Goal: Task Accomplishment & Management: Manage account settings

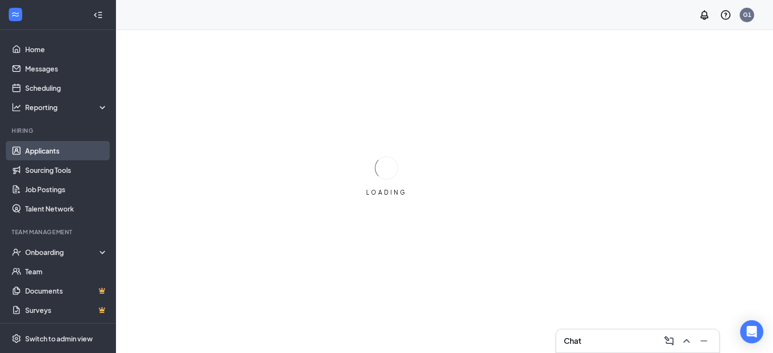
click at [43, 154] on link "Applicants" at bounding box center [66, 150] width 83 height 19
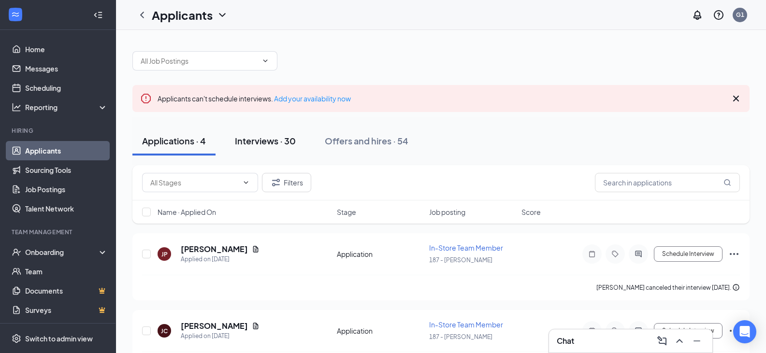
click at [273, 149] on button "Interviews · 30" at bounding box center [265, 141] width 80 height 29
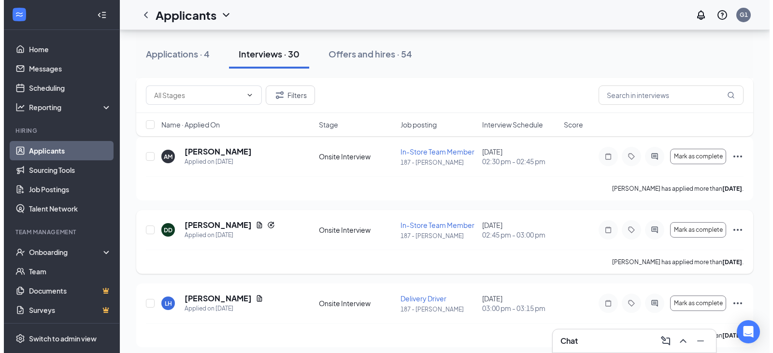
scroll to position [193, 0]
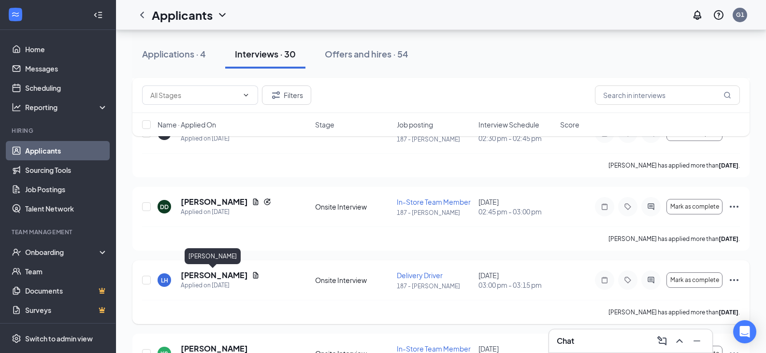
drag, startPoint x: 219, startPoint y: 276, endPoint x: 237, endPoint y: 278, distance: 18.4
click at [219, 276] on h5 "[PERSON_NAME]" at bounding box center [214, 275] width 67 height 11
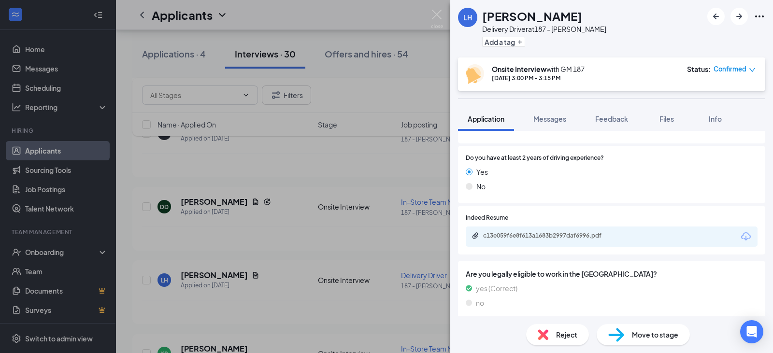
scroll to position [620, 0]
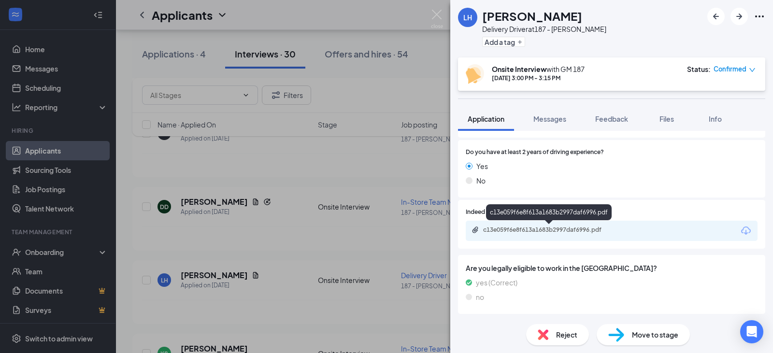
click at [567, 229] on div "c13e059f6e8f613a1683b2997daf6996.pdf" at bounding box center [550, 230] width 135 height 8
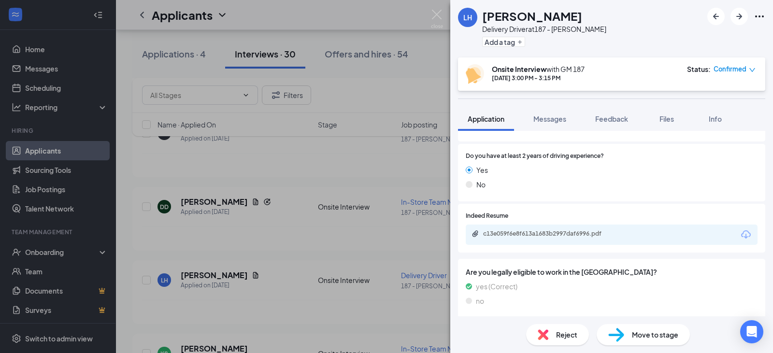
click at [282, 251] on div "LH [PERSON_NAME] Delivery Driver at 187 - [PERSON_NAME] Add a tag Onsite Interv…" at bounding box center [386, 176] width 773 height 353
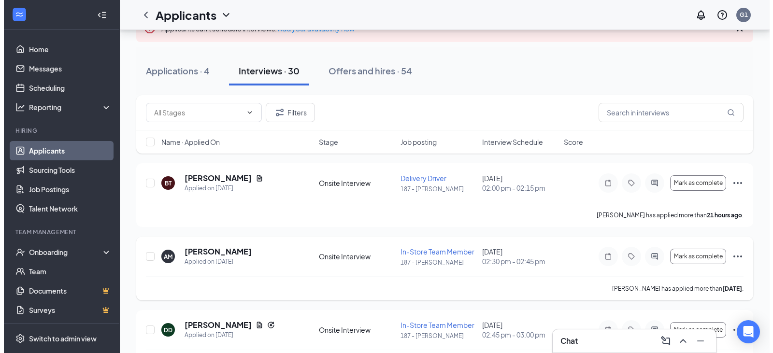
scroll to position [48, 0]
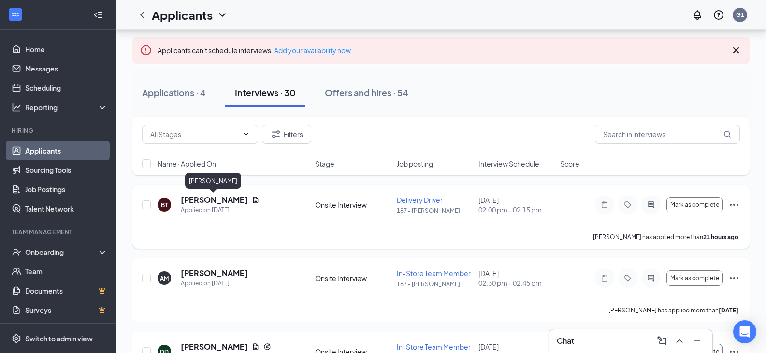
click at [214, 200] on h5 "[PERSON_NAME]" at bounding box center [214, 200] width 67 height 11
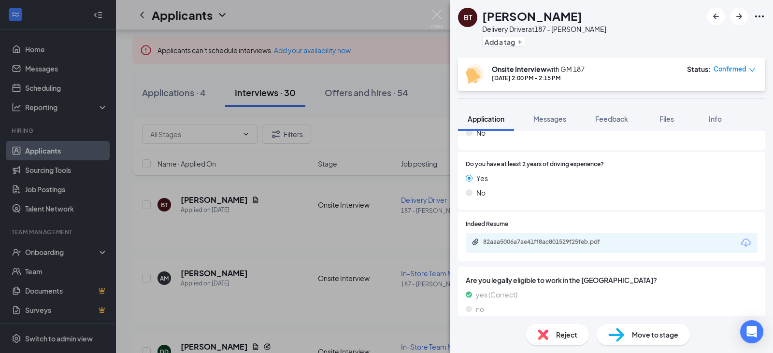
scroll to position [647, 0]
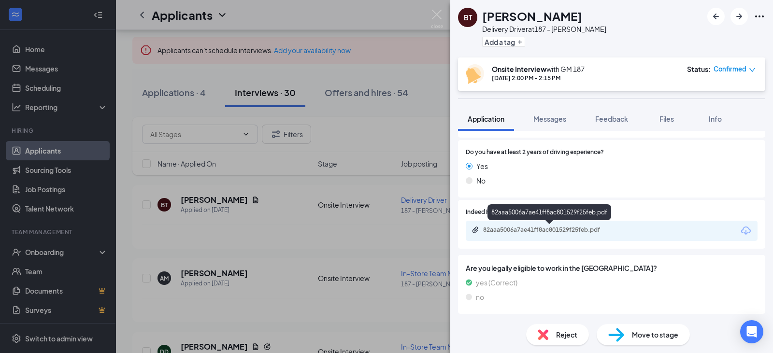
click at [541, 231] on div "82aaa5006a7ae41ff8ac801529f25feb.pdf" at bounding box center [550, 230] width 135 height 8
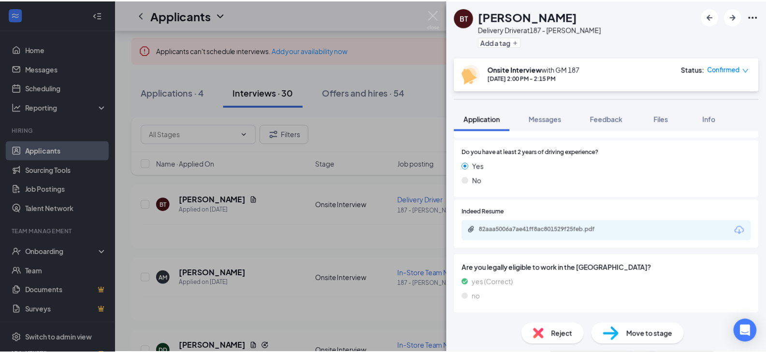
scroll to position [643, 0]
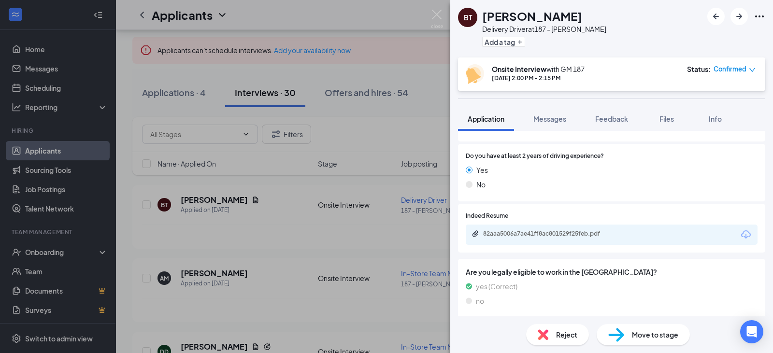
click at [330, 181] on div "BT [PERSON_NAME] Driver at 187 - [PERSON_NAME] Add a tag Onsite Interview with …" at bounding box center [386, 176] width 773 height 353
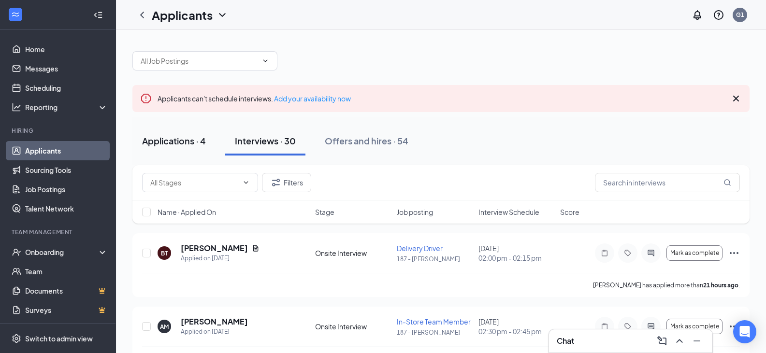
click at [205, 146] on div "Applications · 4" at bounding box center [174, 141] width 64 height 12
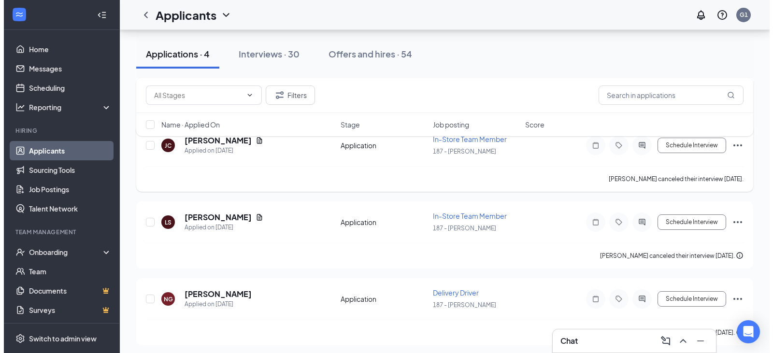
scroll to position [189, 0]
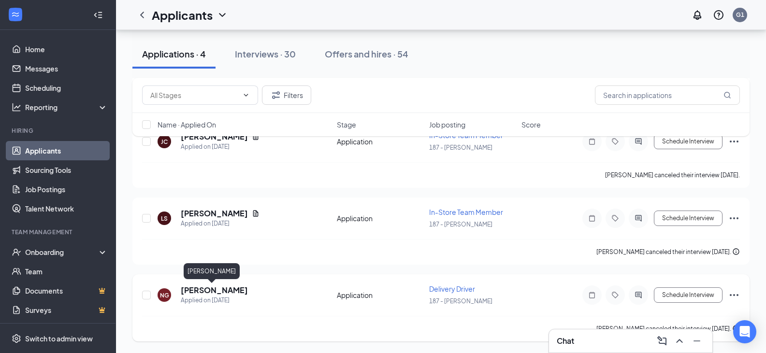
click at [190, 291] on h5 "[PERSON_NAME]" at bounding box center [214, 290] width 67 height 11
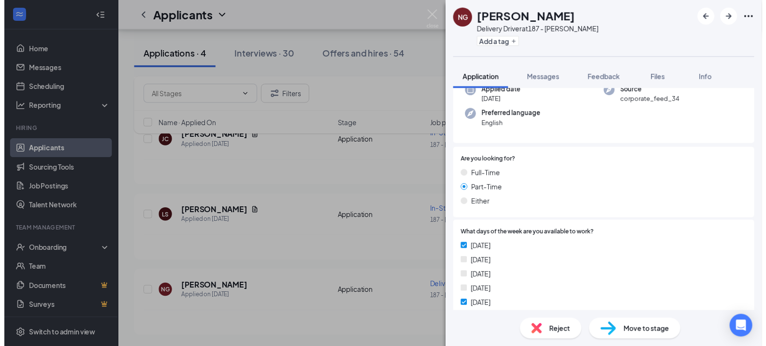
scroll to position [145, 0]
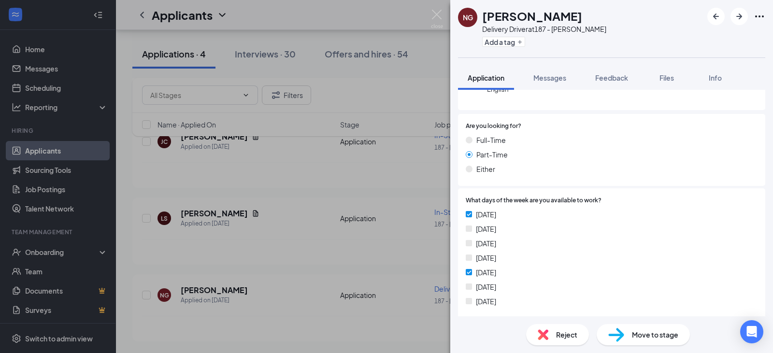
click at [409, 197] on div "NG [PERSON_NAME] Delivery Driver at 187 - [PERSON_NAME] Add a tag Application M…" at bounding box center [386, 176] width 773 height 353
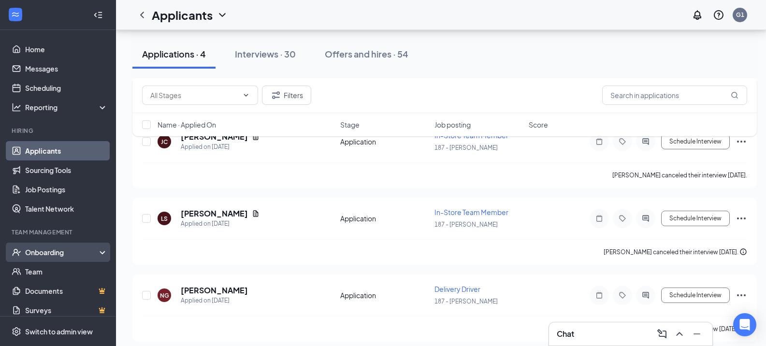
click at [54, 254] on div "Onboarding" at bounding box center [62, 252] width 74 height 10
click at [61, 270] on link "Overview" at bounding box center [66, 271] width 83 height 19
